Goal: Information Seeking & Learning: Learn about a topic

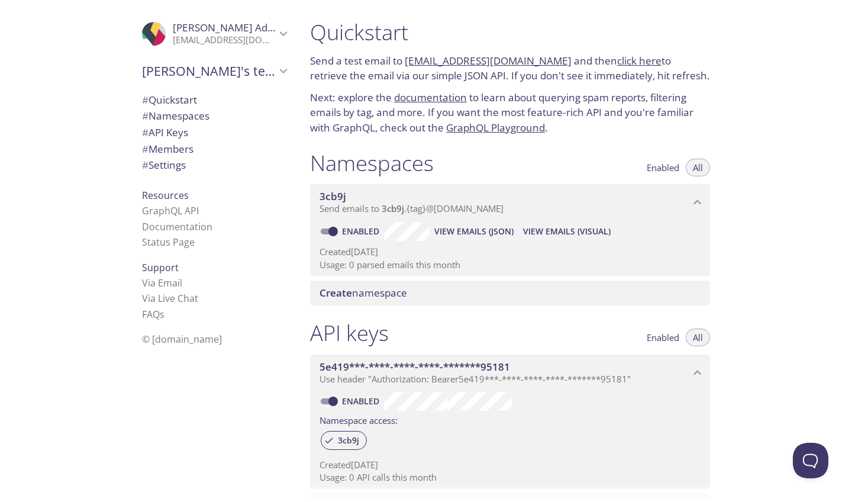
click at [465, 60] on link "[EMAIL_ADDRESS][DOMAIN_NAME]" at bounding box center [488, 61] width 167 height 14
drag, startPoint x: 548, startPoint y: 60, endPoint x: 407, endPoint y: 54, distance: 141.0
click at [407, 54] on p "Send a test email to 3cb9j.test@inbox.testmail.app and then click here to retri…" at bounding box center [510, 68] width 400 height 30
copy p "[EMAIL_ADDRESS][DOMAIN_NAME]"
click at [497, 156] on div "Namespaces Enabled All" at bounding box center [510, 165] width 400 height 30
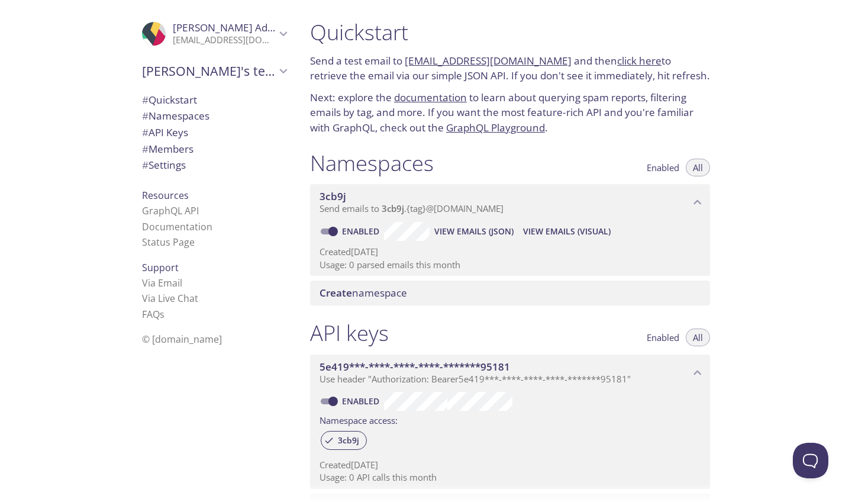
click at [617, 60] on link "click here" at bounding box center [639, 61] width 44 height 14
click at [444, 96] on link "documentation" at bounding box center [430, 98] width 73 height 14
click at [536, 128] on link "GraphQL Playground" at bounding box center [495, 128] width 99 height 14
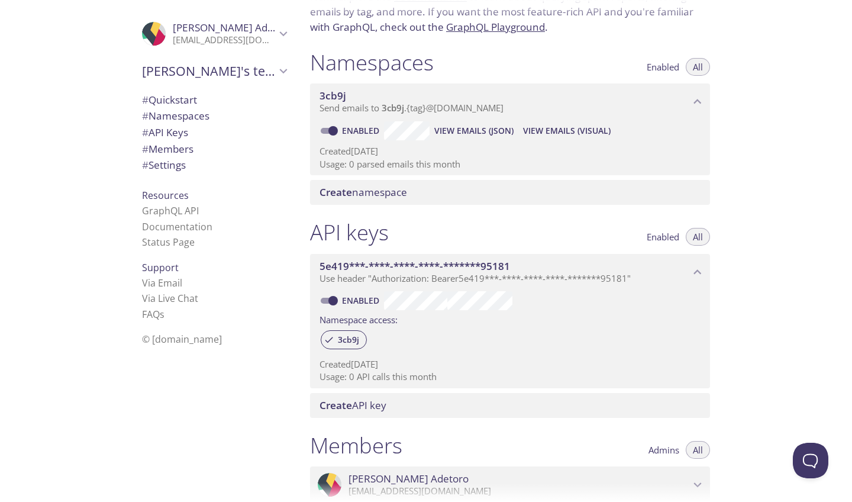
scroll to position [111, 0]
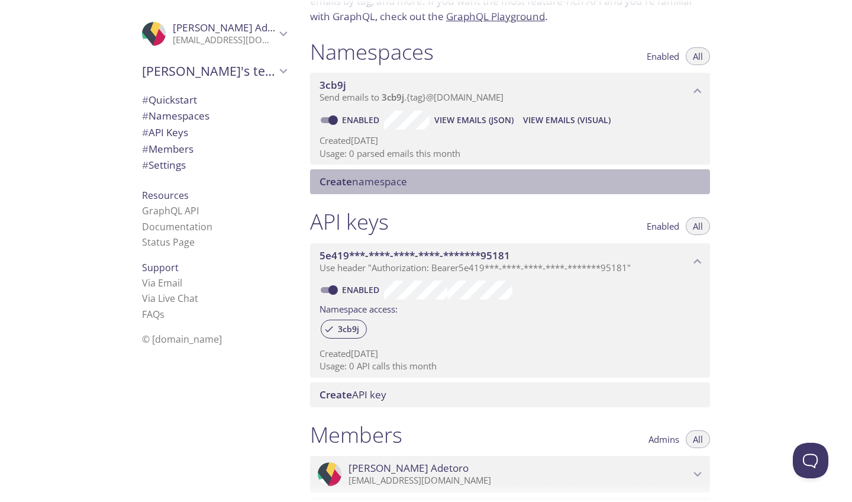
click at [476, 175] on span "Create namespace" at bounding box center [513, 181] width 386 height 13
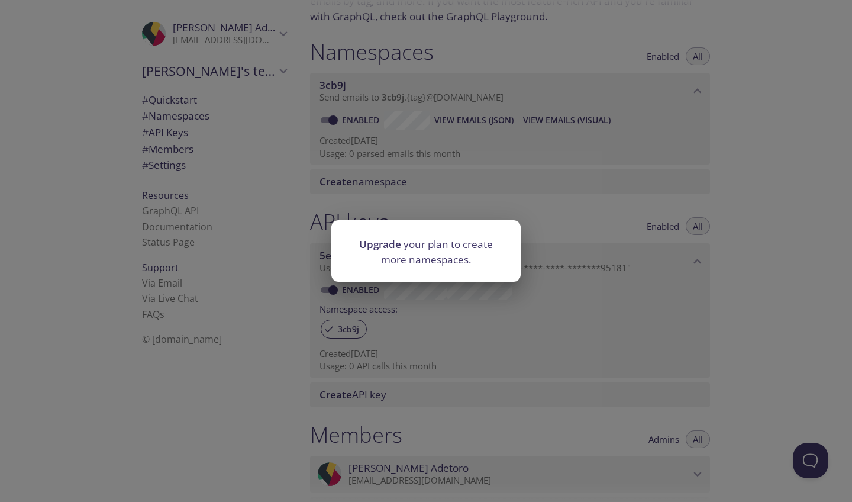
click at [476, 176] on div "Upgrade your plan to create more namespaces." at bounding box center [426, 251] width 852 height 502
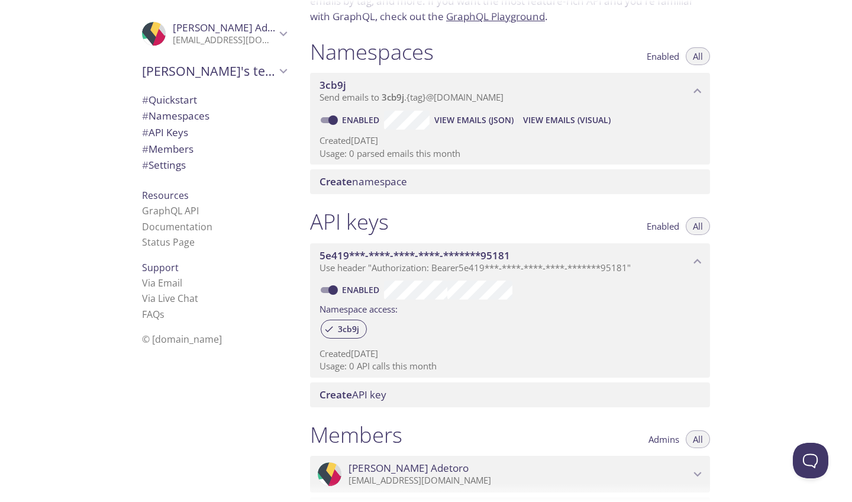
click at [556, 117] on span "View Emails (Visual)" at bounding box center [567, 120] width 88 height 14
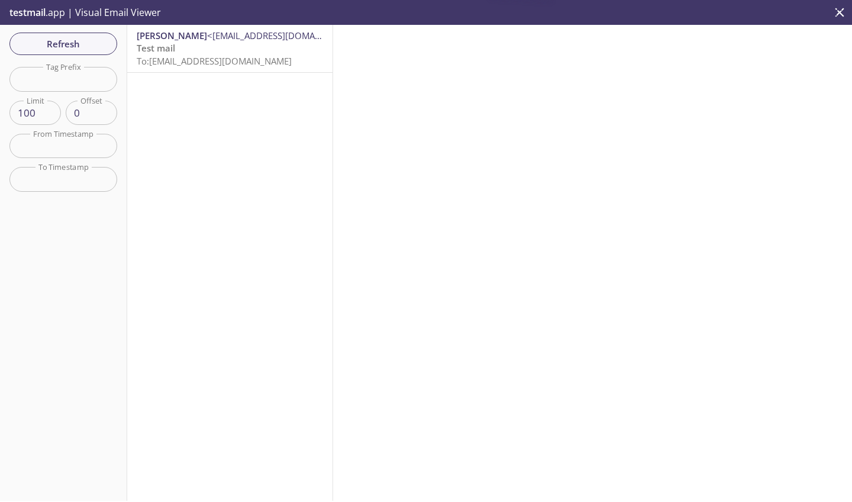
click at [207, 93] on div "[PERSON_NAME] <[PERSON_NAME][EMAIL_ADDRESS][DOMAIN_NAME]> Test mail To: [EMAIL_…" at bounding box center [230, 263] width 206 height 476
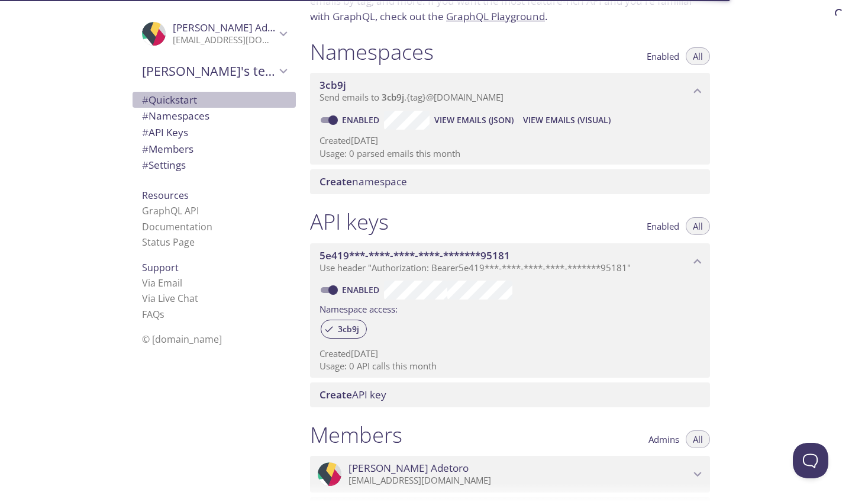
click at [182, 104] on span "# Quickstart" at bounding box center [169, 100] width 55 height 14
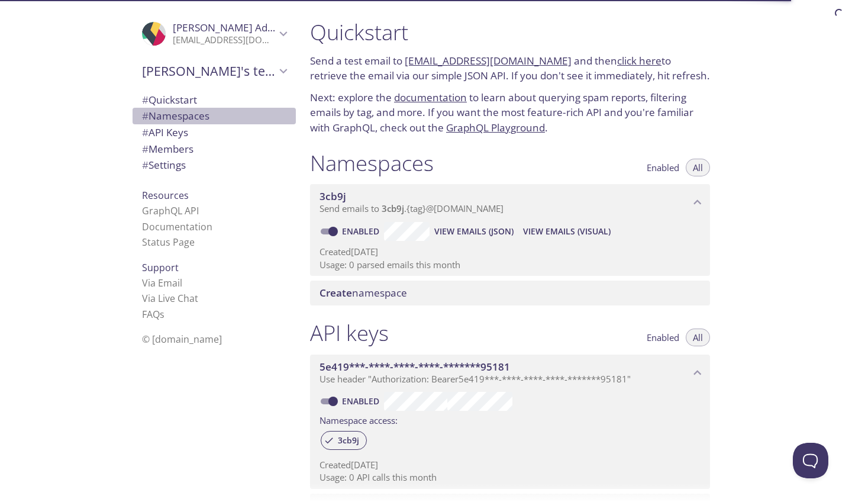
click at [184, 121] on span "# Namespaces" at bounding box center [214, 115] width 144 height 15
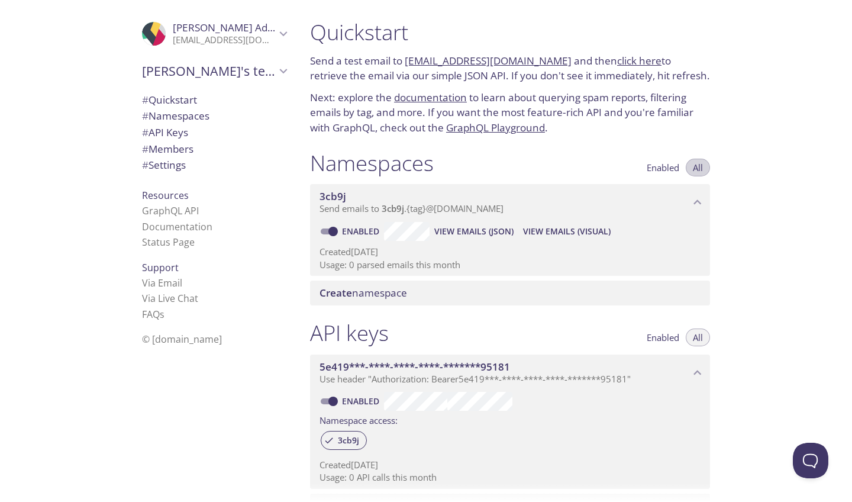
click at [703, 165] on button "All" at bounding box center [698, 168] width 24 height 18
click at [695, 205] on icon "3cb9j namespace" at bounding box center [697, 202] width 15 height 15
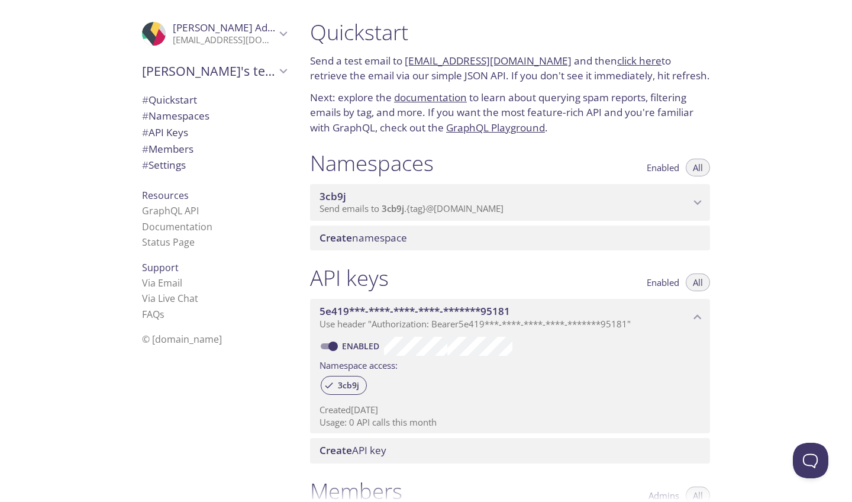
click at [695, 207] on div "3cb9j Send emails to 3cb9j . {tag} @[DOMAIN_NAME]" at bounding box center [510, 202] width 400 height 37
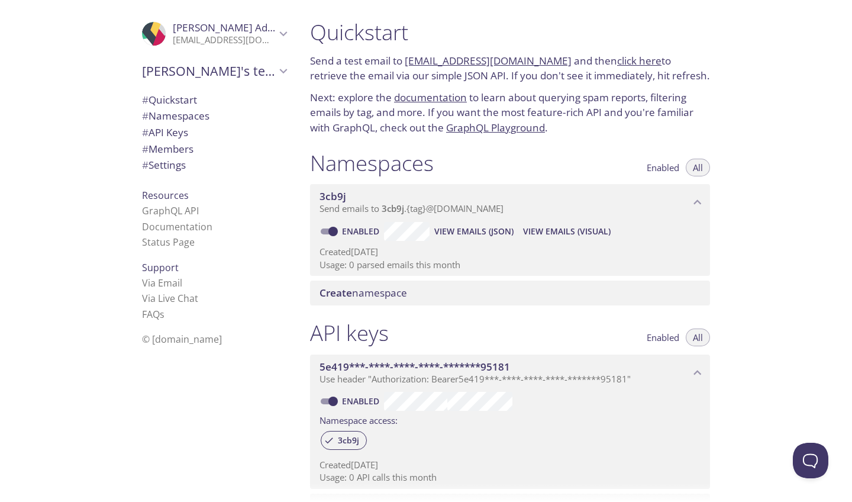
click at [663, 167] on span "Enabled" at bounding box center [663, 167] width 33 height 0
click at [690, 164] on button "All" at bounding box center [698, 168] width 24 height 18
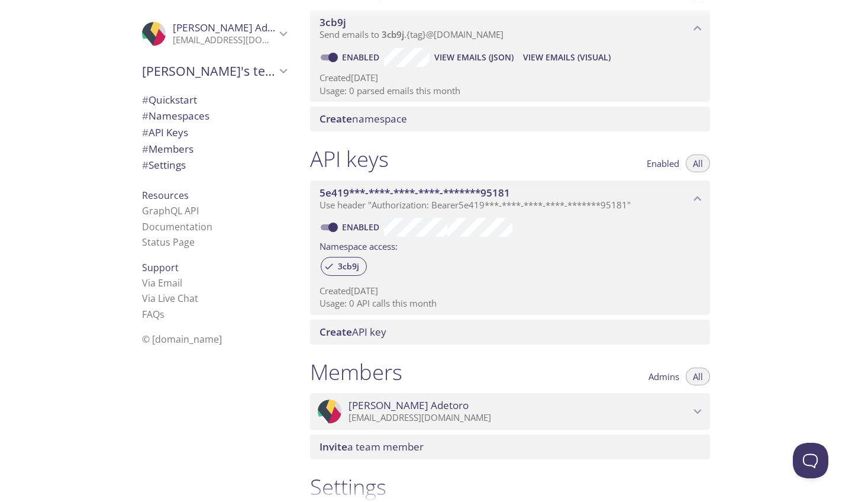
scroll to position [179, 0]
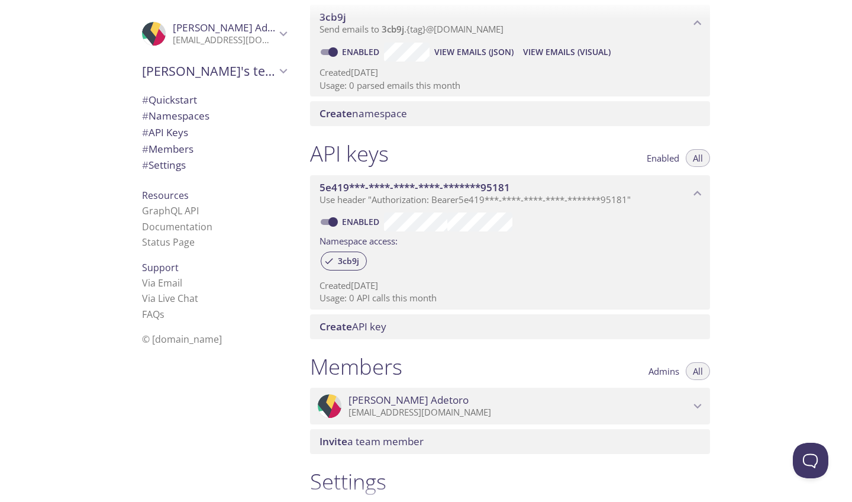
type button "all"
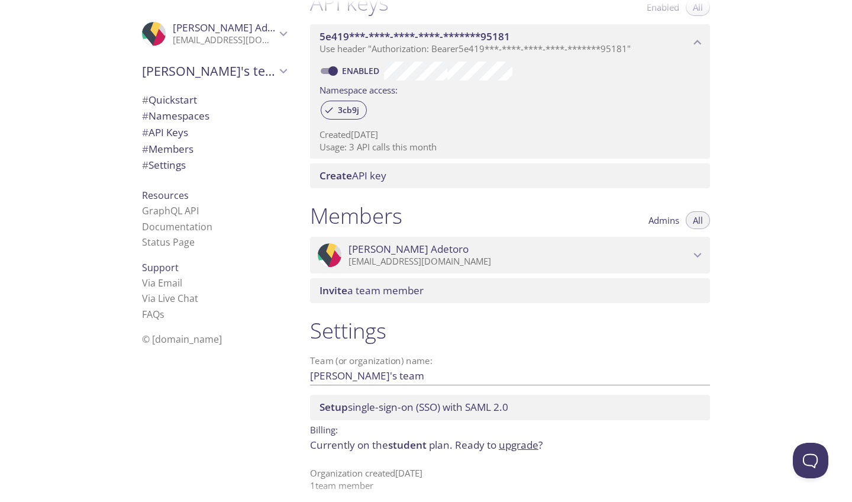
scroll to position [330, 0]
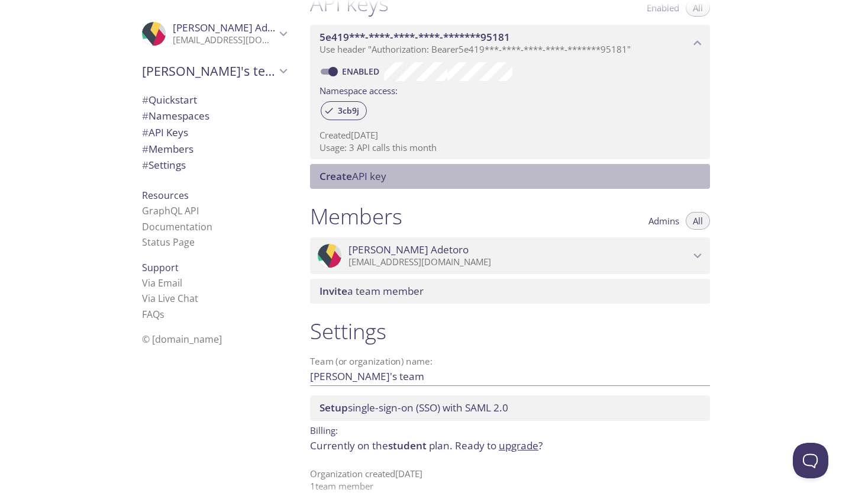
click at [366, 170] on span "Create API key" at bounding box center [353, 176] width 67 height 14
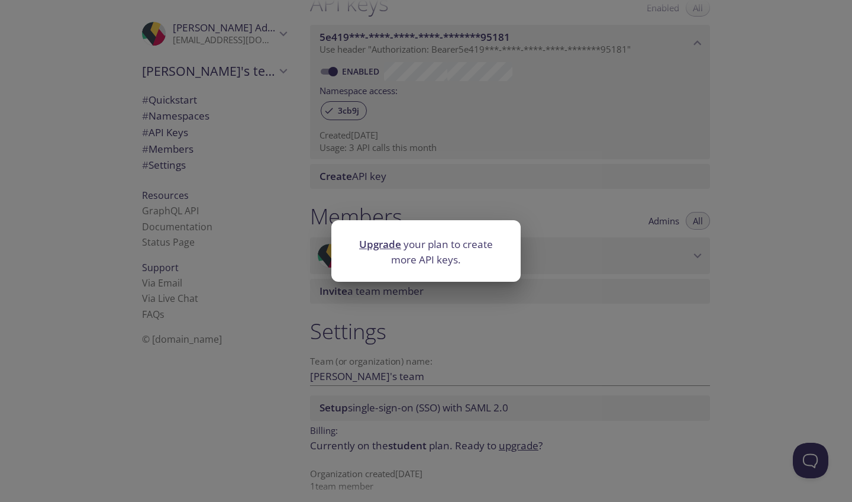
click at [374, 172] on div "Upgrade your plan to create more API keys." at bounding box center [426, 251] width 852 height 502
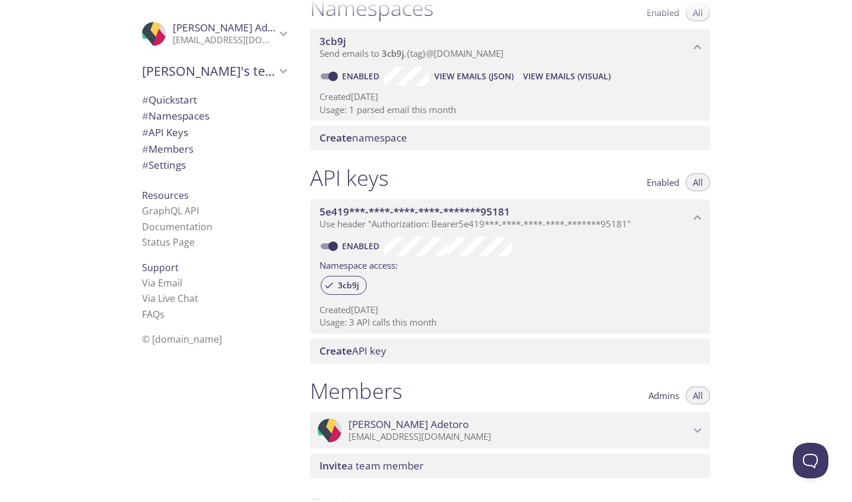
scroll to position [0, 0]
click at [154, 147] on span "# Members" at bounding box center [167, 149] width 51 height 14
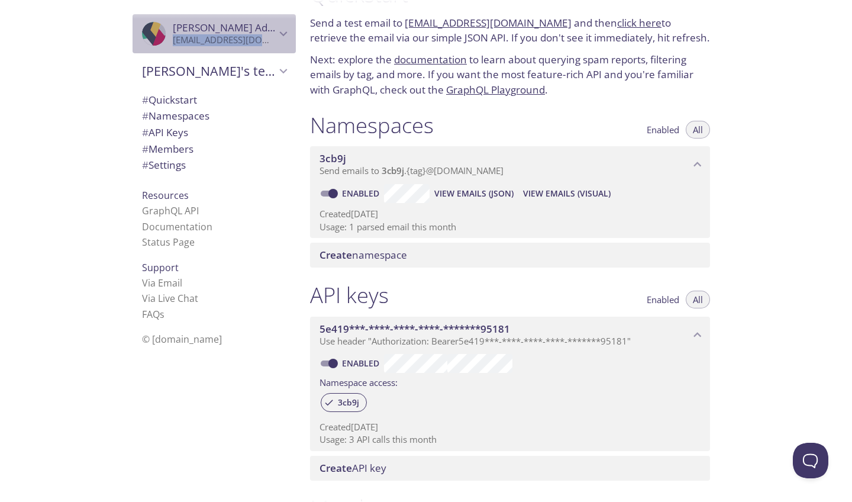
click at [265, 34] on div "Emmanuel Adetoro emmanuel.adetor0999@mytsom.ca" at bounding box center [224, 33] width 103 height 25
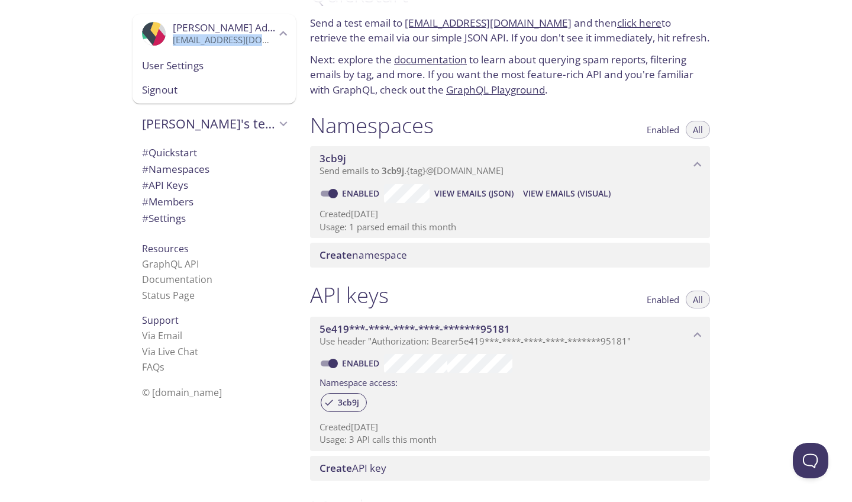
click at [265, 34] on p "[EMAIL_ADDRESS][DOMAIN_NAME]" at bounding box center [224, 40] width 103 height 12
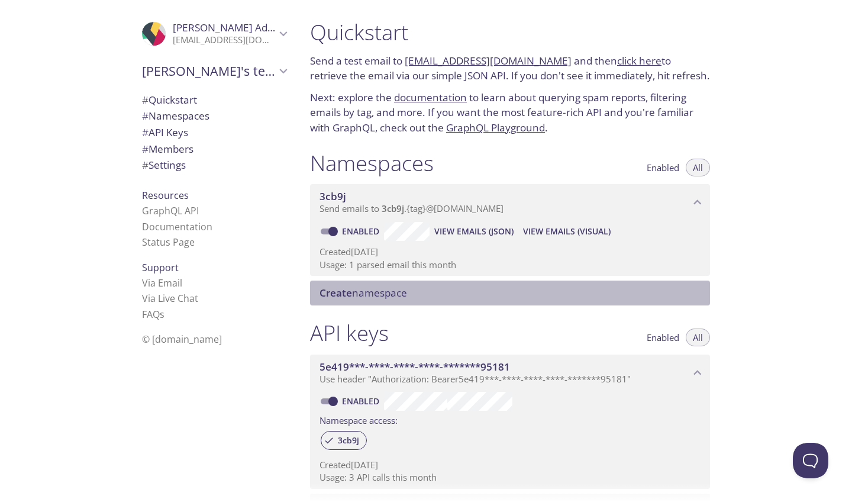
click at [394, 288] on span "Create namespace" at bounding box center [364, 293] width 88 height 14
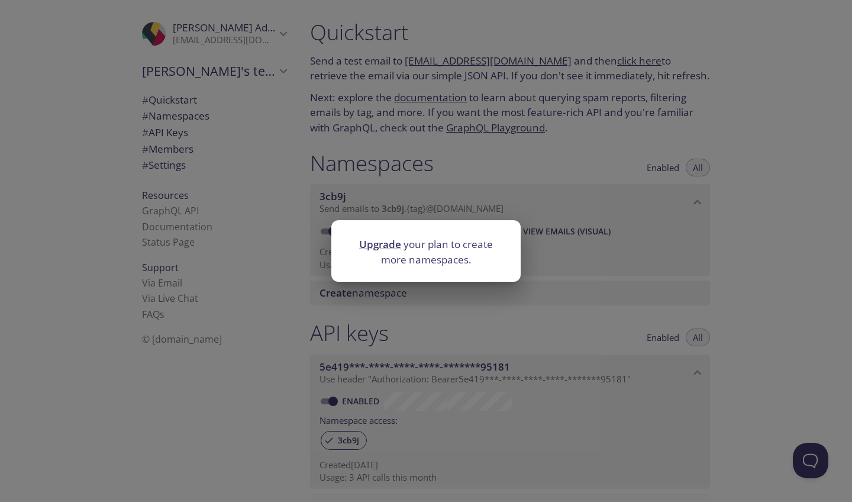
click at [394, 288] on div "Upgrade your plan to create more namespaces." at bounding box center [426, 251] width 852 height 502
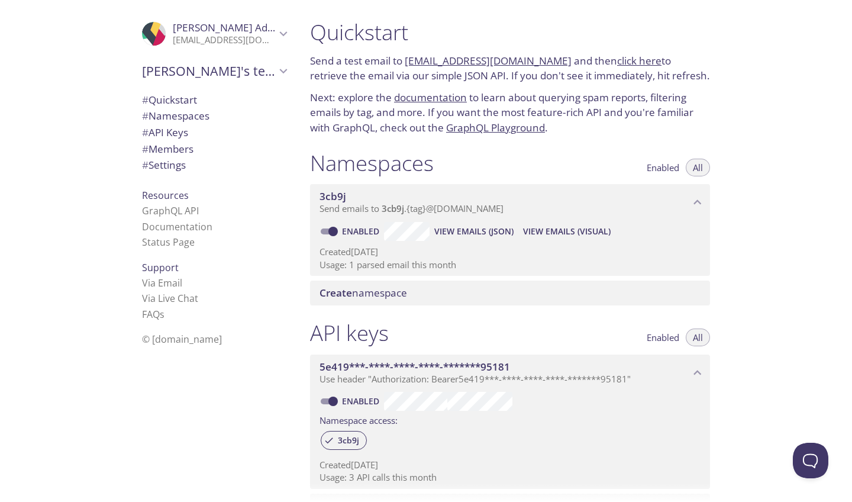
click at [659, 222] on div "Enabled View Emails (JSON) View Emails (Visual)" at bounding box center [510, 231] width 381 height 19
drag, startPoint x: 549, startPoint y: 61, endPoint x: 406, endPoint y: 58, distance: 143.3
click at [406, 58] on p "Send a test email to 3cb9j.test@inbox.testmail.app and then click here to retri…" at bounding box center [510, 68] width 400 height 30
copy p "[EMAIL_ADDRESS][DOMAIN_NAME]"
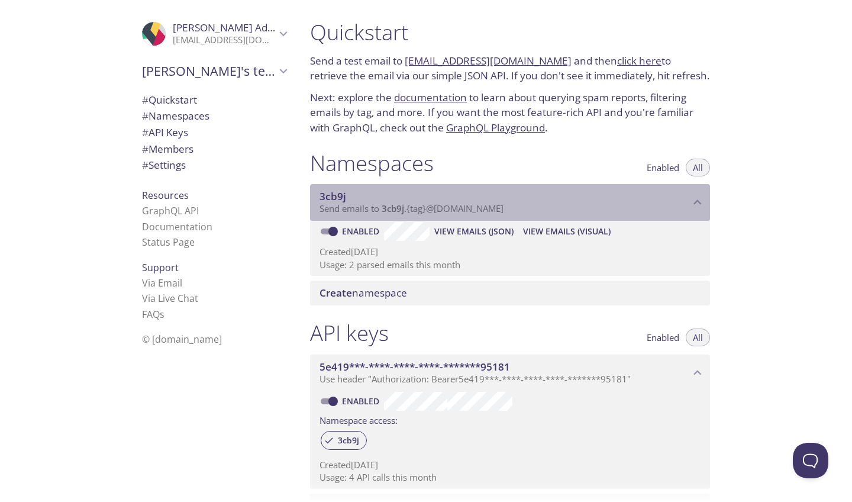
drag, startPoint x: 537, startPoint y: 205, endPoint x: 384, endPoint y: 205, distance: 153.3
click at [384, 205] on p "Send emails to 3cb9j . {tag} @inbox.testmail.app" at bounding box center [505, 209] width 370 height 12
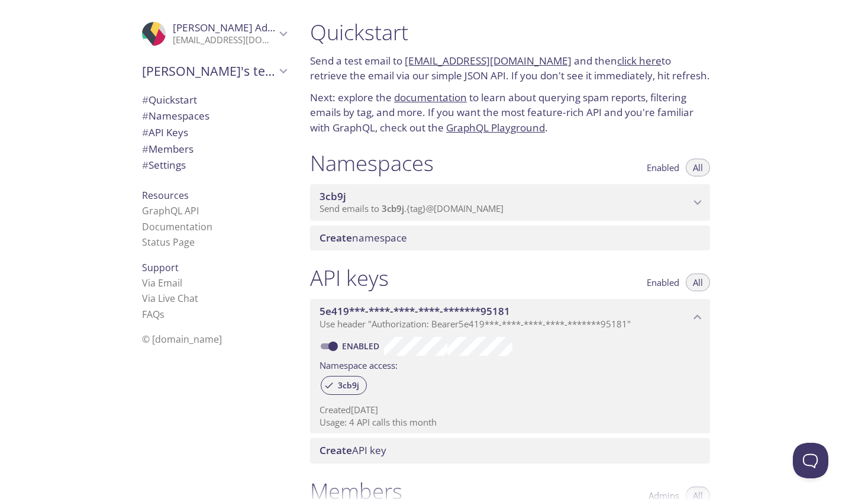
copy span "3cb9j . {tag} @inbox.testmail.app"
click at [163, 162] on span "# Settings" at bounding box center [164, 165] width 44 height 14
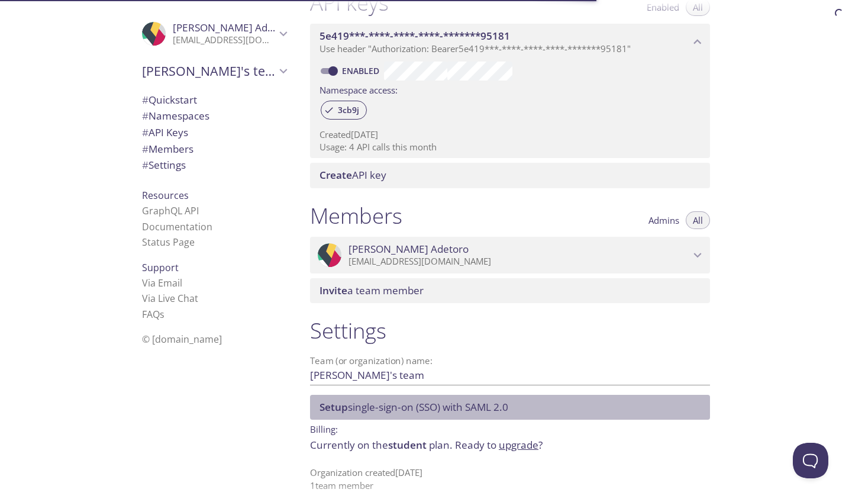
click at [578, 401] on span "Setup single-sign-on (SSO) with SAML 2.0" at bounding box center [513, 407] width 386 height 13
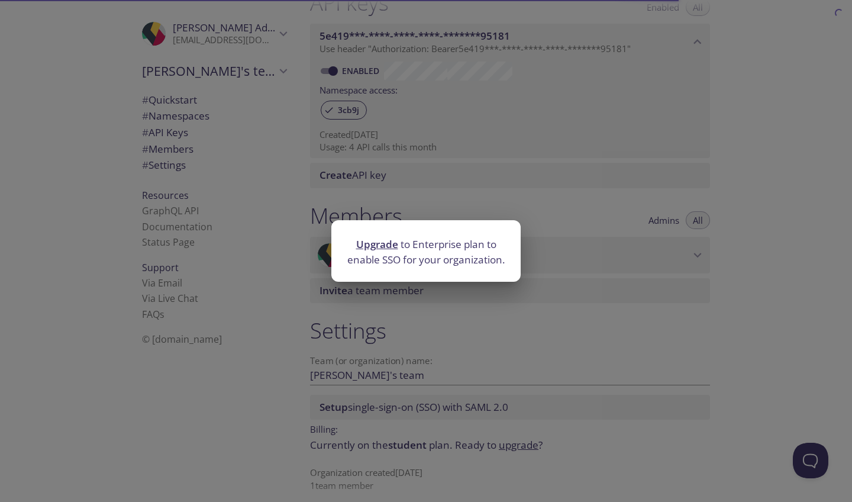
click at [563, 379] on div "Upgrade to Enterprise plan to enable SSO for your organization." at bounding box center [426, 251] width 852 height 502
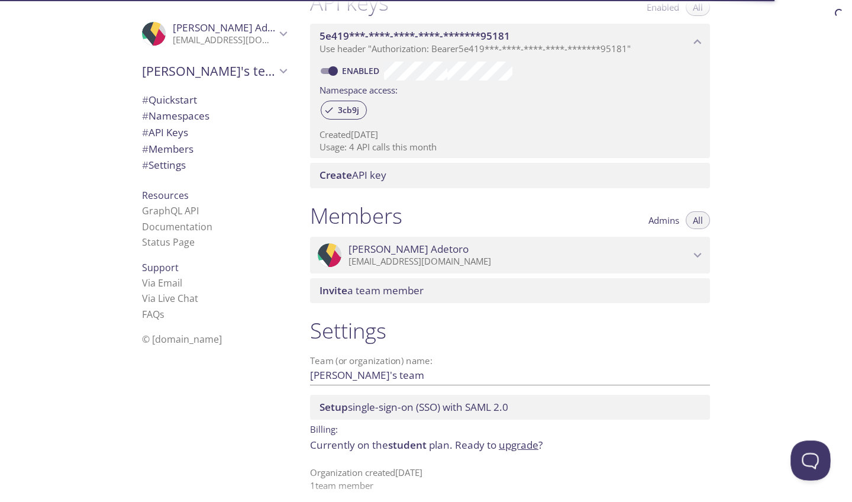
click at [801, 458] on button "Open Beacon popover" at bounding box center [809, 458] width 36 height 36
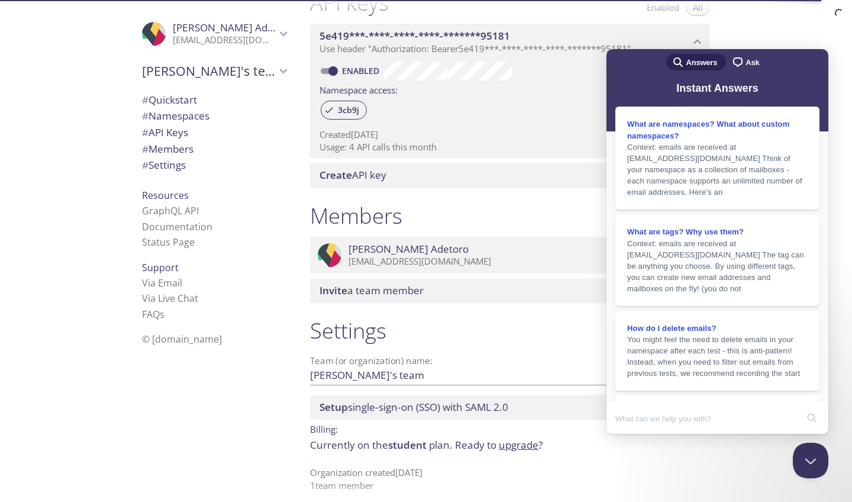
click at [520, 317] on h1 "Settings" at bounding box center [510, 330] width 400 height 27
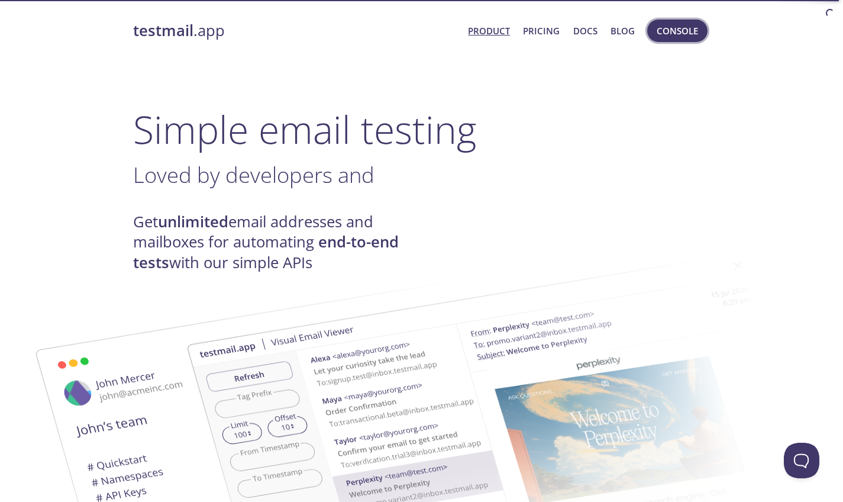
click at [695, 29] on span "Console" at bounding box center [677, 30] width 41 height 15
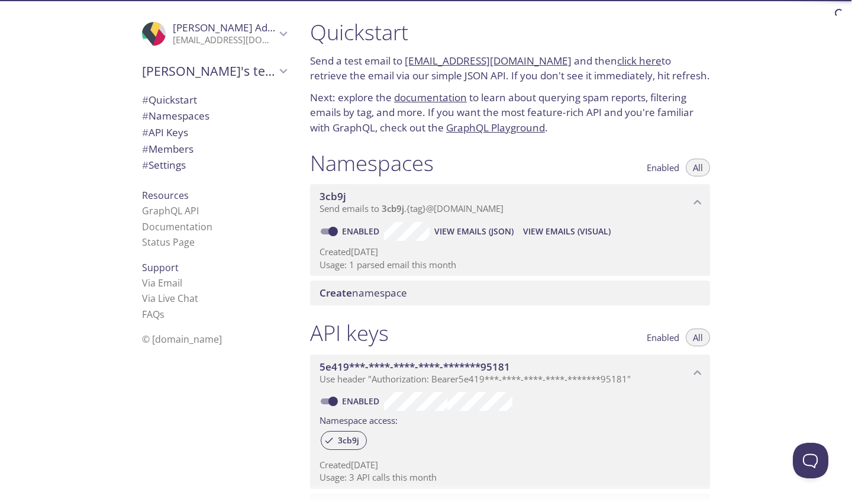
click at [621, 59] on link "click here" at bounding box center [639, 61] width 44 height 14
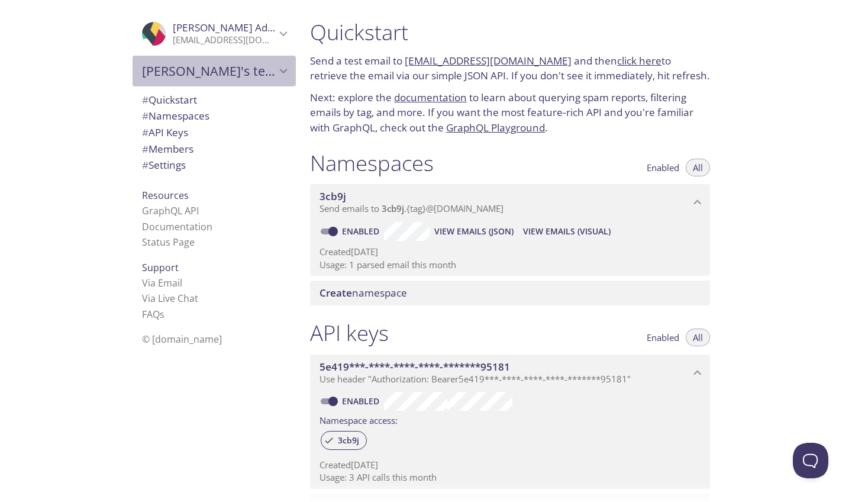
click at [247, 72] on span "[PERSON_NAME]'s team" at bounding box center [209, 71] width 134 height 17
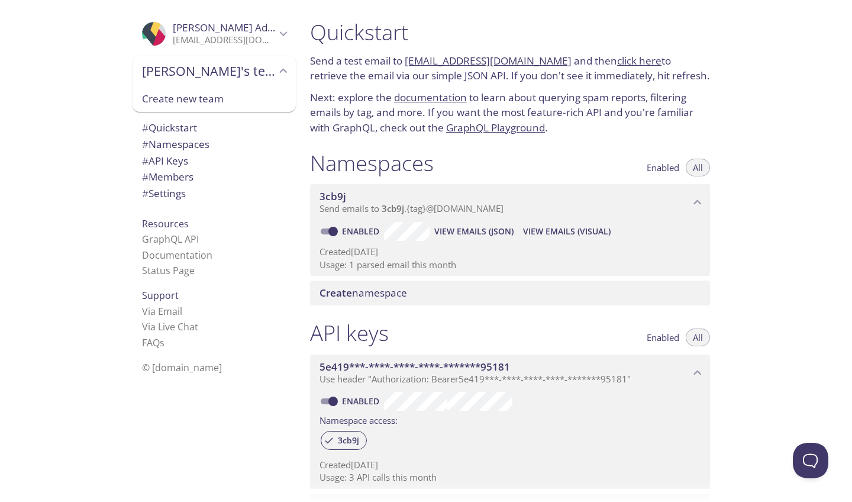
click at [231, 71] on span "[PERSON_NAME]'s team" at bounding box center [209, 71] width 134 height 17
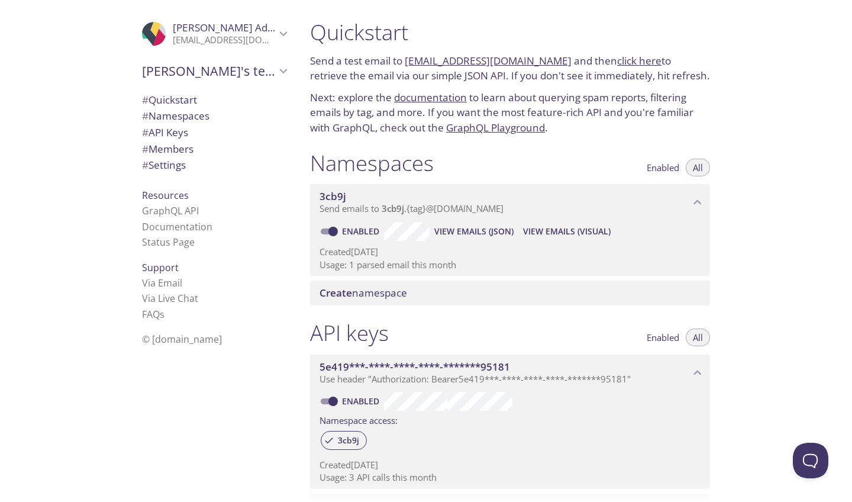
click at [244, 42] on p "[EMAIL_ADDRESS][DOMAIN_NAME]" at bounding box center [224, 40] width 103 height 12
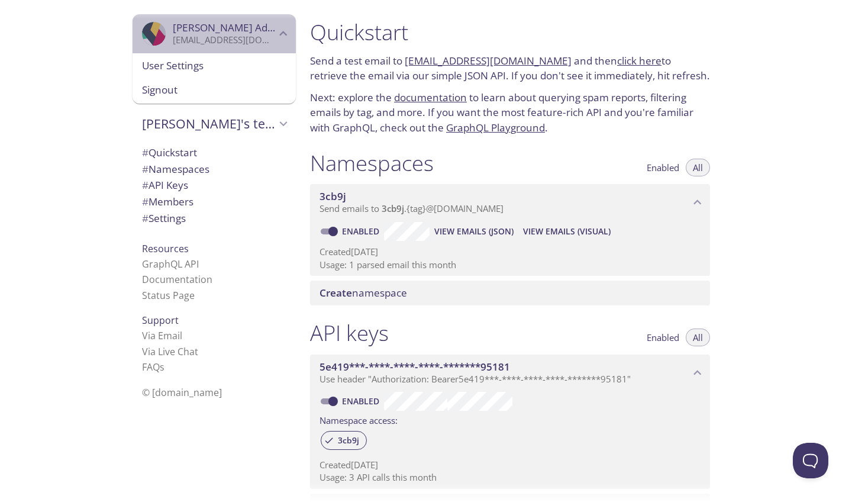
click at [244, 42] on p "[EMAIL_ADDRESS][DOMAIN_NAME]" at bounding box center [224, 40] width 103 height 12
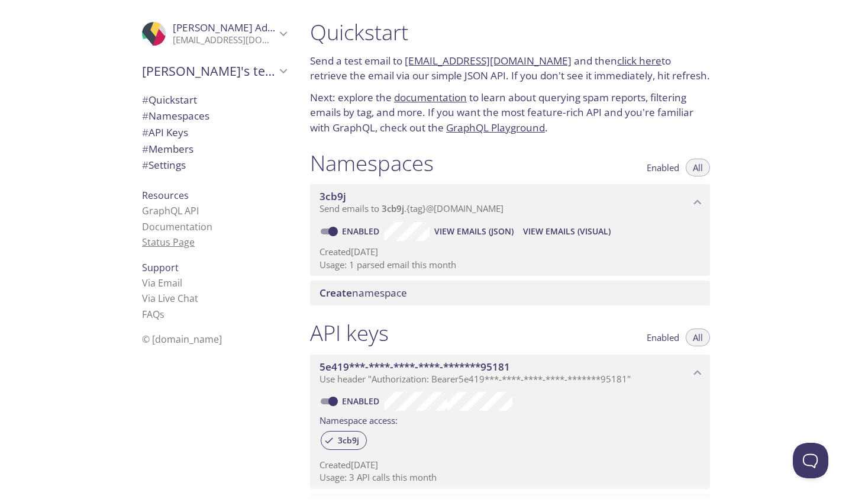
click at [169, 240] on link "Status Page" at bounding box center [168, 242] width 53 height 13
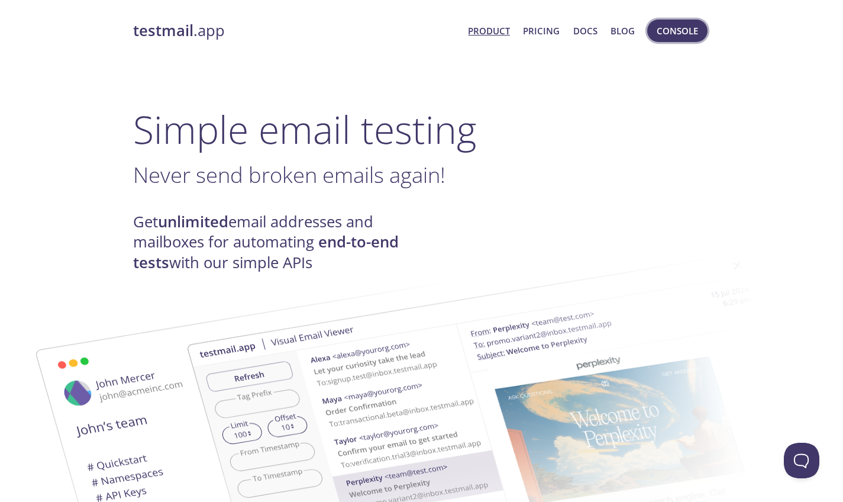
click at [664, 30] on span "Console" at bounding box center [677, 30] width 41 height 15
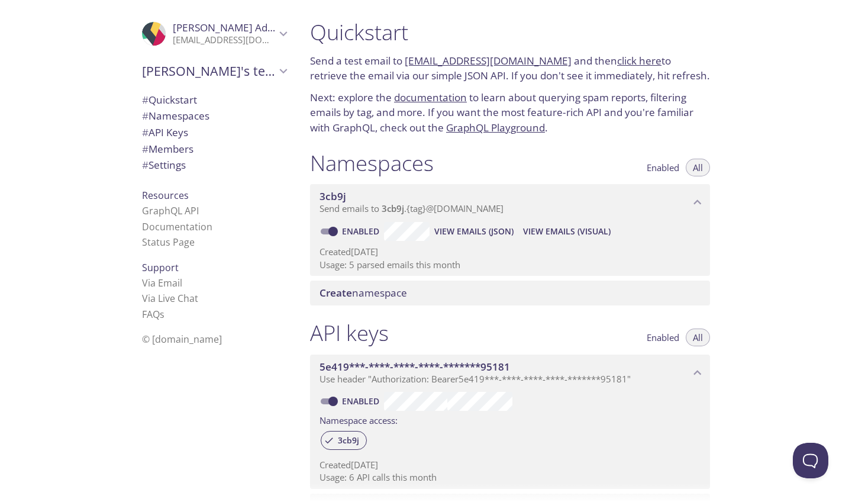
click at [401, 101] on link "documentation" at bounding box center [430, 98] width 73 height 14
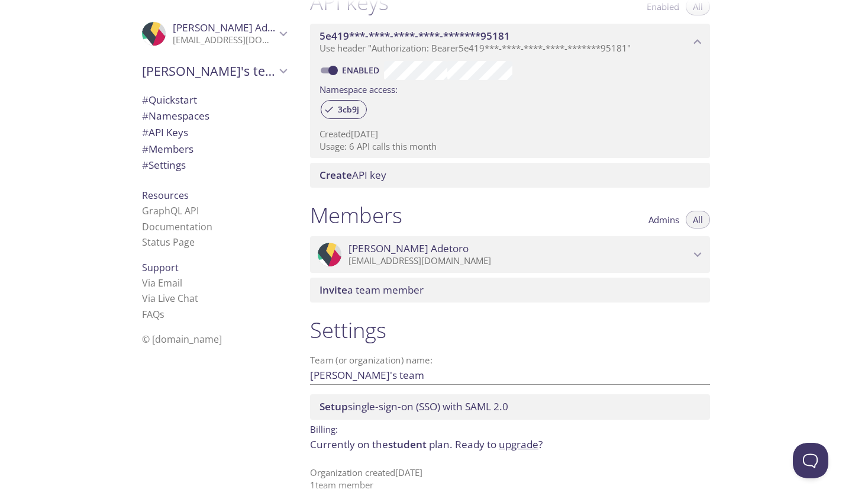
scroll to position [330, 0]
click at [589, 256] on p "[EMAIL_ADDRESS][DOMAIN_NAME]" at bounding box center [519, 262] width 341 height 12
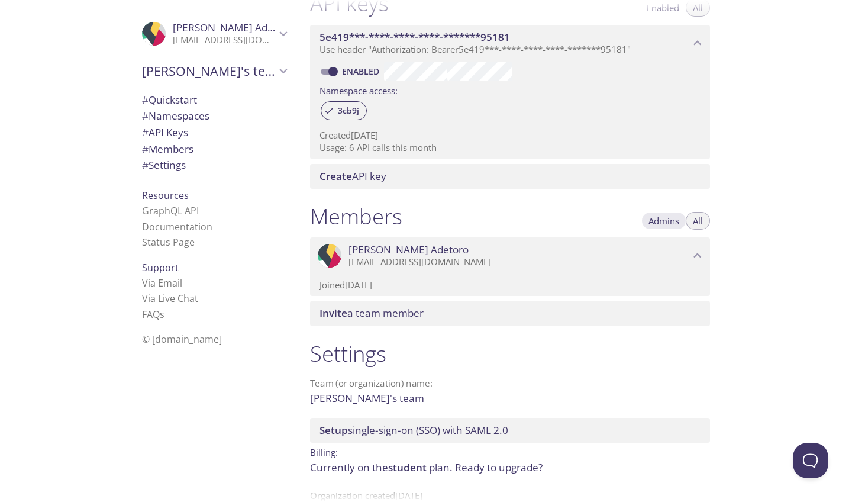
click at [665, 221] on span "Admins" at bounding box center [664, 221] width 31 height 0
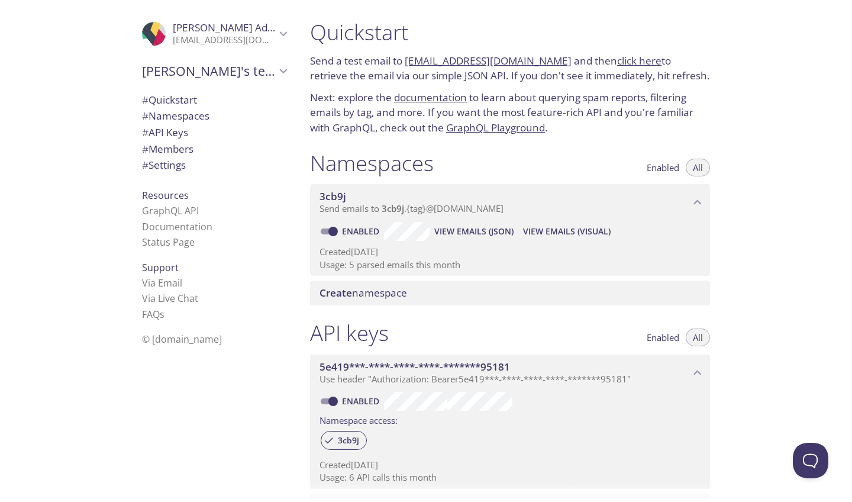
scroll to position [0, 0]
type button "admins"
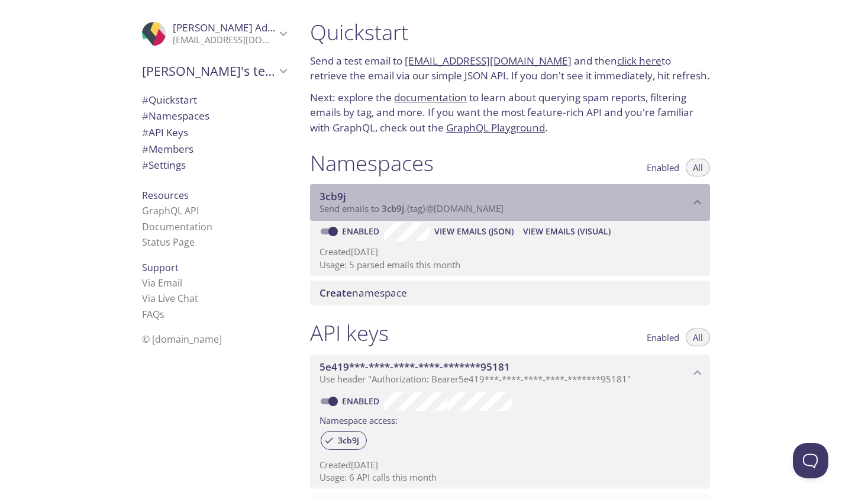
click at [338, 193] on span "3cb9j" at bounding box center [333, 196] width 27 height 14
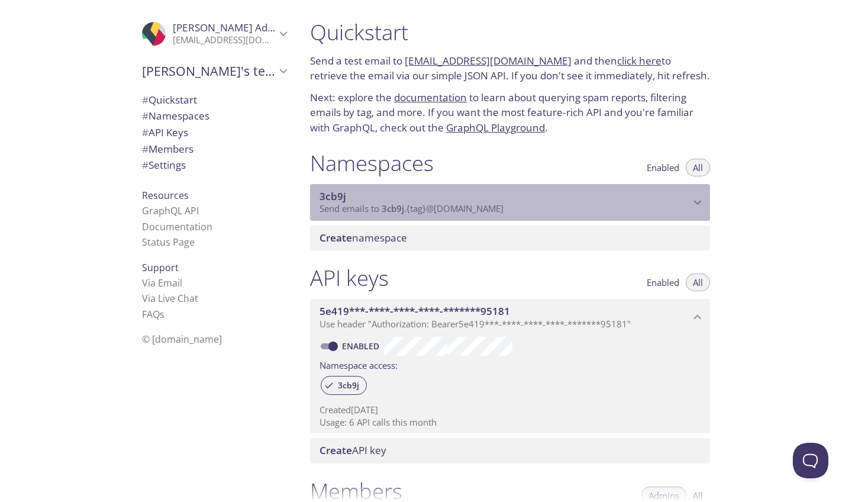
click at [338, 193] on span "3cb9j" at bounding box center [333, 196] width 27 height 14
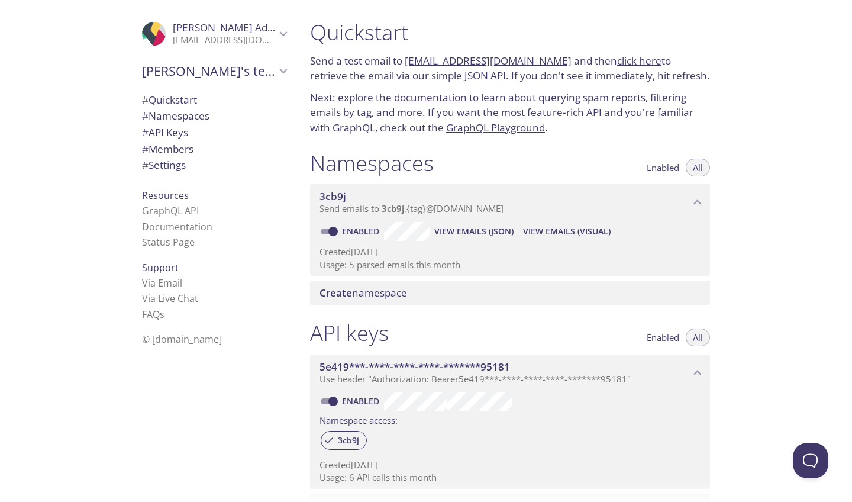
click at [542, 227] on span "View Emails (Visual)" at bounding box center [567, 231] width 88 height 14
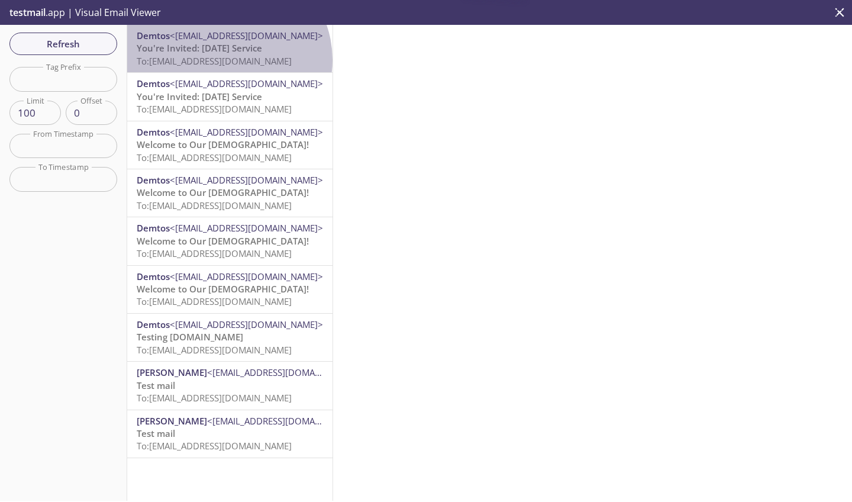
click at [227, 60] on span "To: [EMAIL_ADDRESS][DOMAIN_NAME]" at bounding box center [214, 61] width 155 height 12
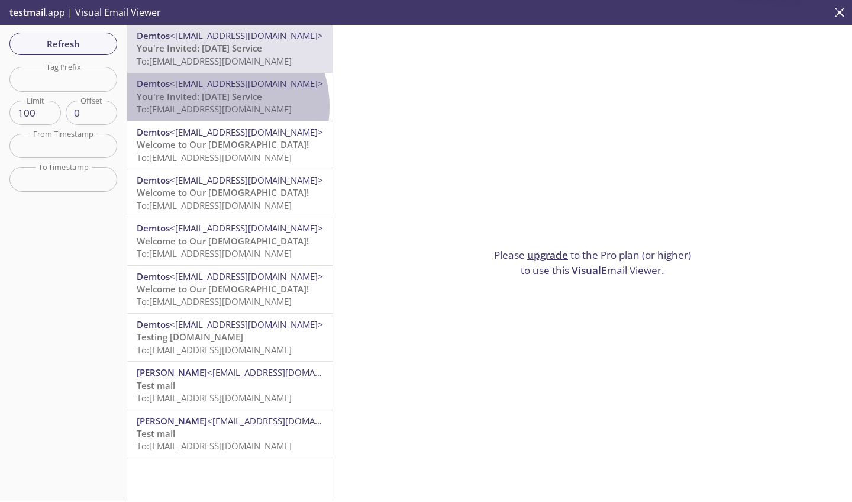
click at [214, 106] on span "To: [EMAIL_ADDRESS][DOMAIN_NAME]" at bounding box center [214, 109] width 155 height 12
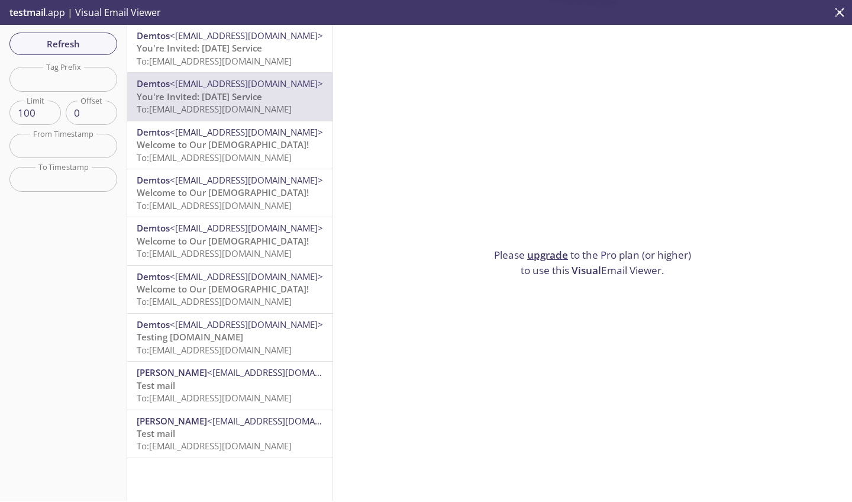
click at [210, 164] on div "Demtos <[EMAIL_ADDRESS][DOMAIN_NAME]> Welcome to Our [DEMOGRAPHIC_DATA]! To: [E…" at bounding box center [229, 144] width 205 height 47
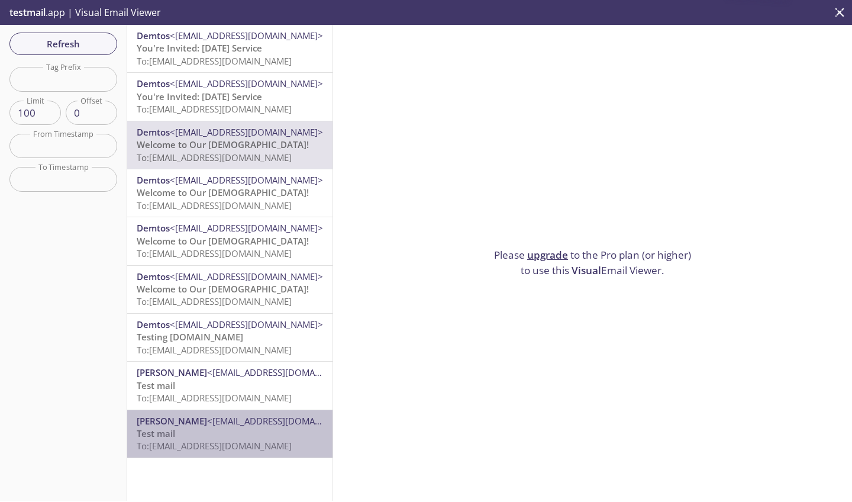
click at [231, 429] on p "Test mail To: [EMAIL_ADDRESS][DOMAIN_NAME]" at bounding box center [230, 439] width 186 height 25
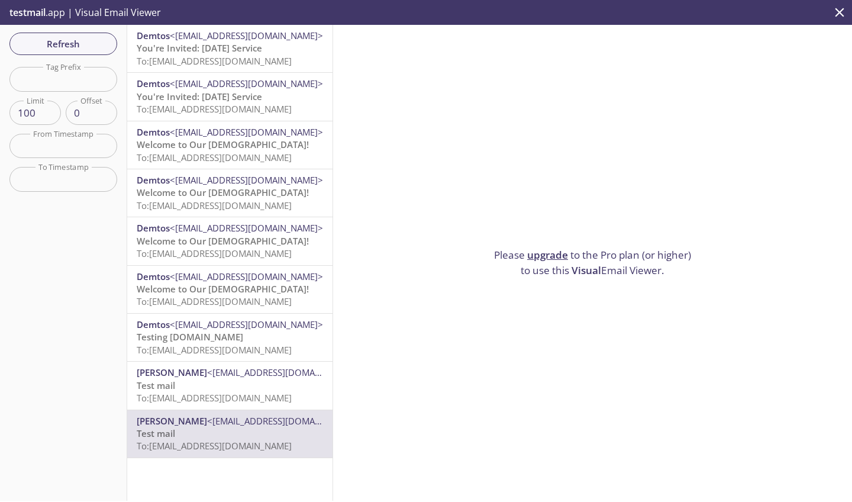
click at [231, 383] on p "Test mail To: [EMAIL_ADDRESS][DOMAIN_NAME]" at bounding box center [230, 391] width 186 height 25
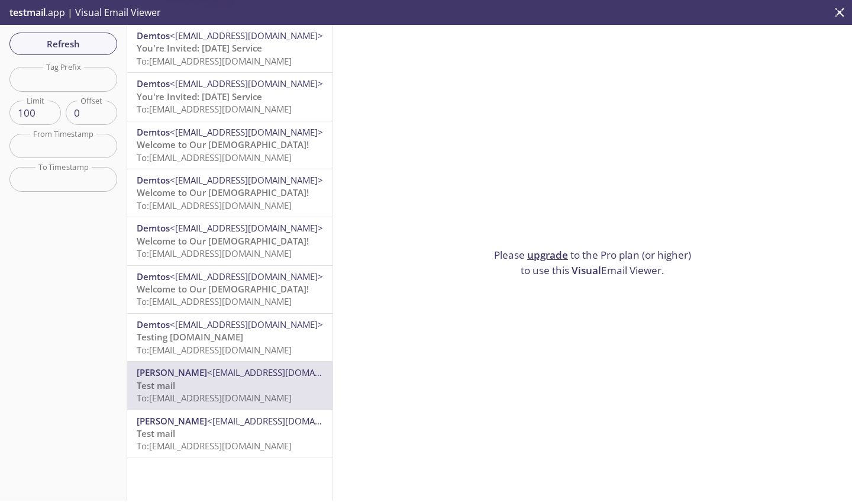
click at [230, 337] on p "Testing [DOMAIN_NAME] To: [DOMAIN_NAME][EMAIL_ADDRESS][DOMAIN_NAME]" at bounding box center [230, 343] width 186 height 25
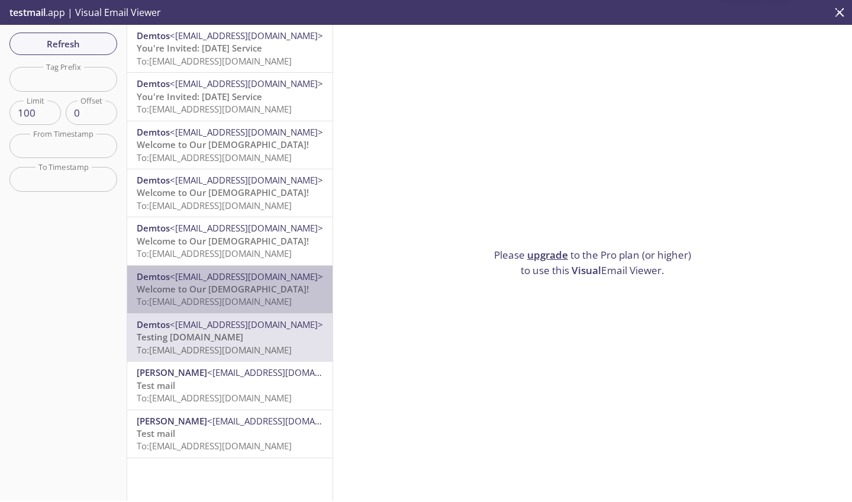
click at [230, 285] on span "Welcome to Our [DEMOGRAPHIC_DATA]!" at bounding box center [223, 289] width 172 height 12
